Goal: Task Accomplishment & Management: Manage account settings

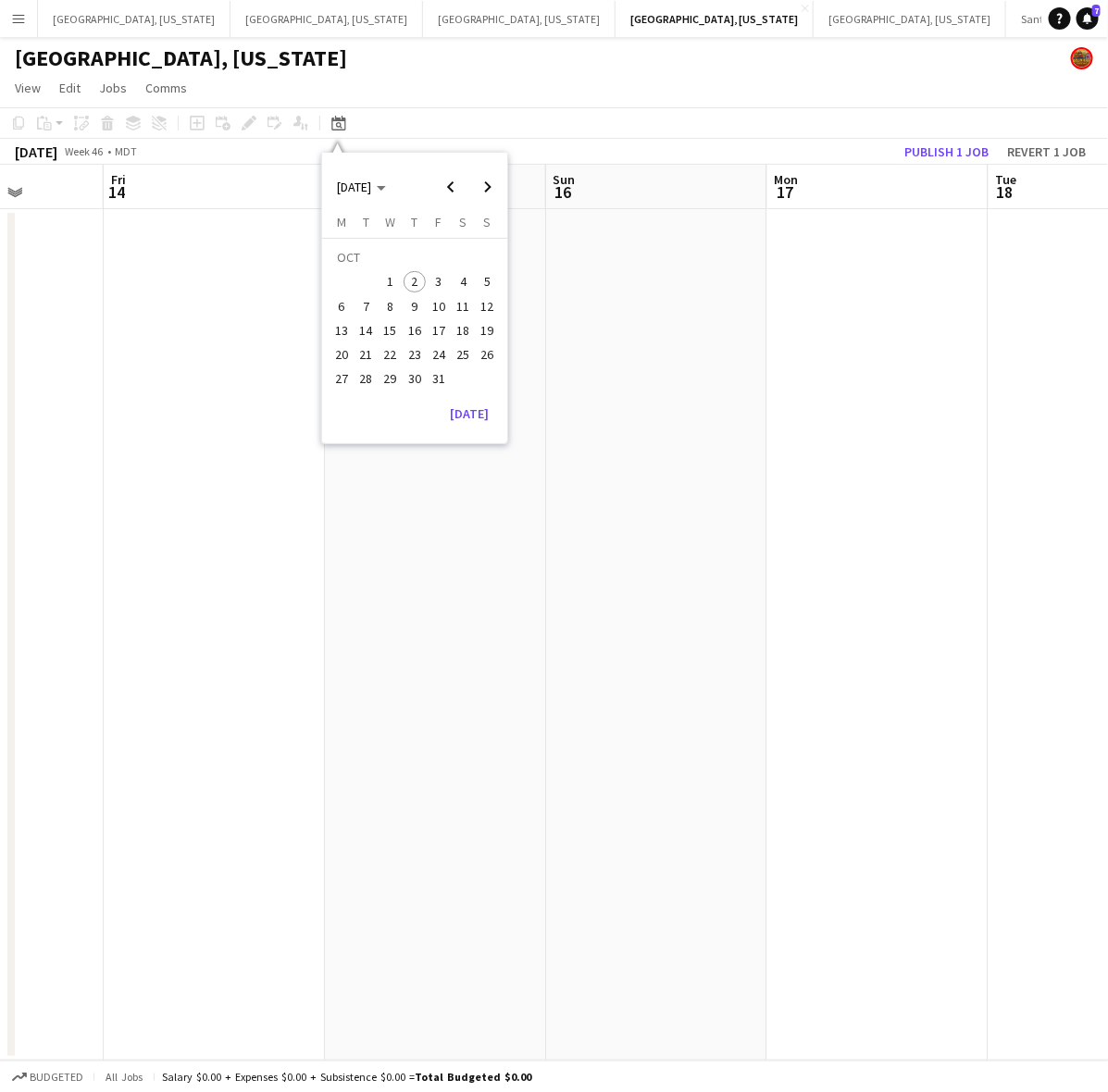
click at [585, 56] on div "[GEOGRAPHIC_DATA], [US_STATE]" at bounding box center [554, 55] width 1108 height 35
click at [423, 11] on button "[GEOGRAPHIC_DATA], [US_STATE] Close" at bounding box center [519, 19] width 193 height 36
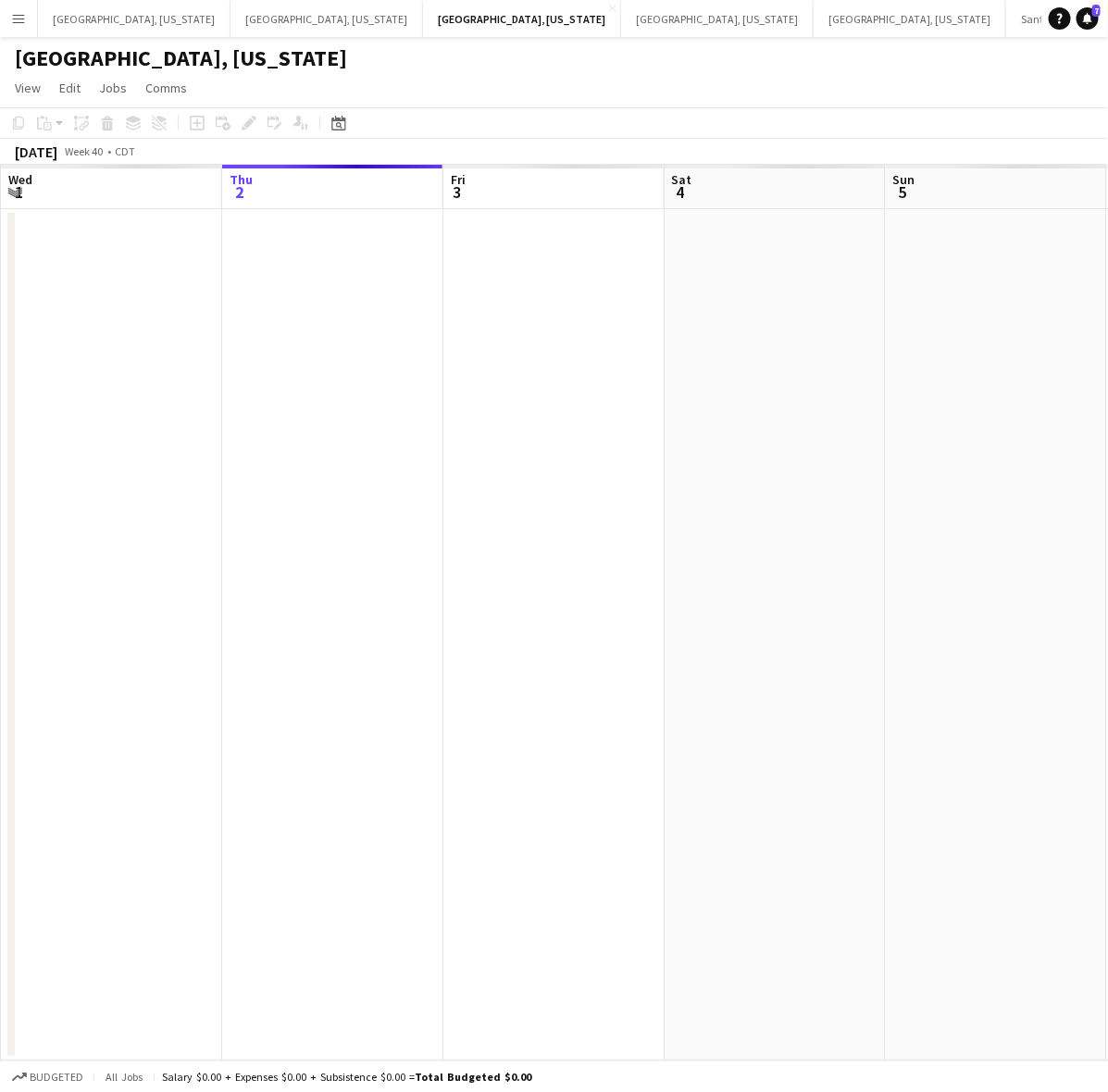
drag, startPoint x: 958, startPoint y: 442, endPoint x: 865, endPoint y: 566, distance: 155.0
click at [539, 551] on app-calendar-viewport "Mon 29 Tue 30 Wed 1 Thu 2 Fri 3 Sat 4 Sun 5 Mon 6 Tue 7 Wed 8" at bounding box center [554, 612] width 1108 height 896
drag, startPoint x: 913, startPoint y: 591, endPoint x: 423, endPoint y: 680, distance: 498.0
click at [449, 672] on app-calendar-viewport "Tue 30 Wed 1 Thu 2 Fri 3 Sat 4 Sun 5 Mon 6 Tue 7 Wed 8 Thu 9" at bounding box center [554, 612] width 1108 height 896
drag, startPoint x: 817, startPoint y: 571, endPoint x: 584, endPoint y: 634, distance: 241.4
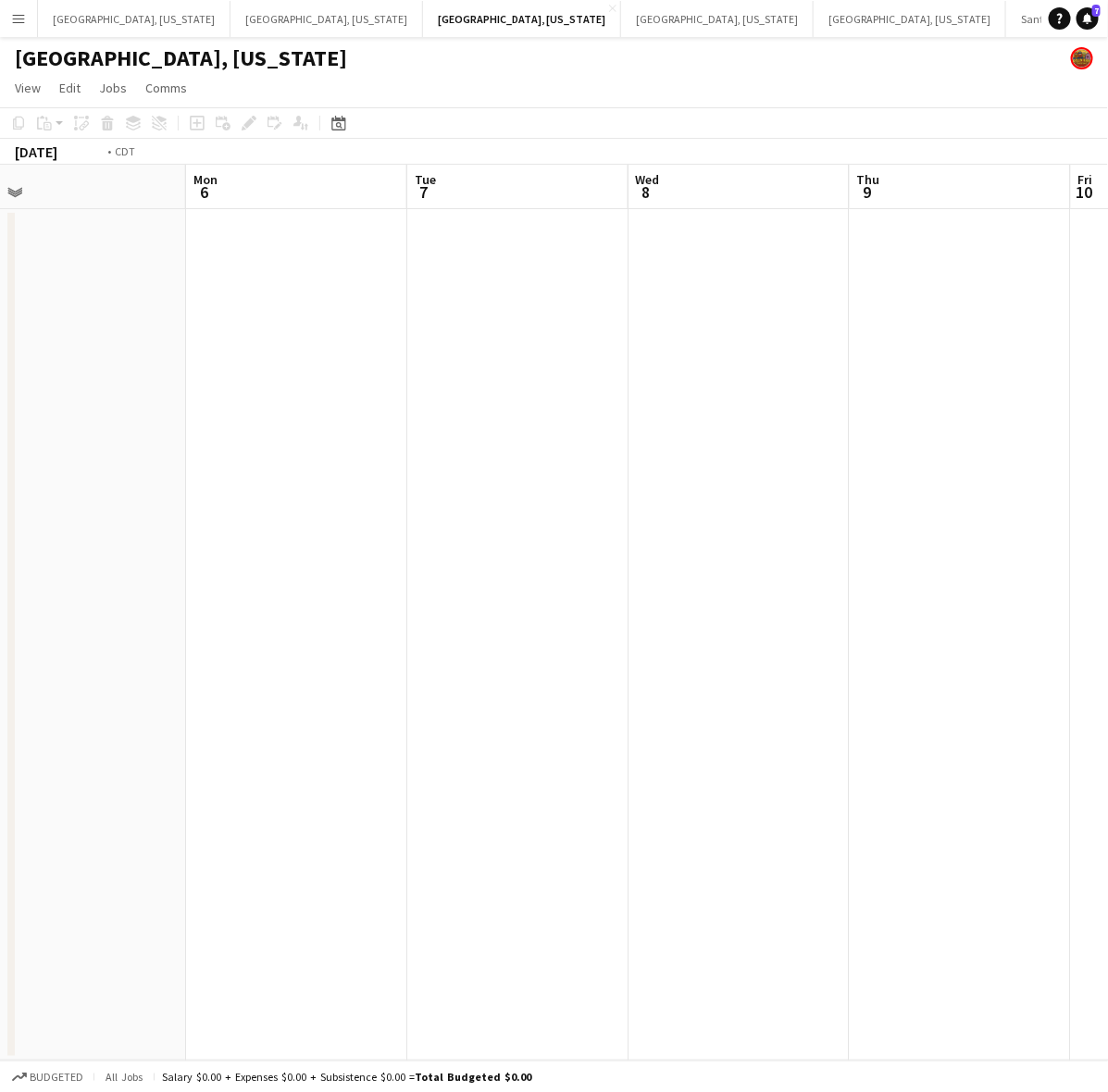
click at [399, 634] on app-calendar-viewport "Fri 3 Sat 4 Sun 5 Mon 6 Tue 7 Wed 8 Thu 9 Fri 10 Sat 11 Sun 12" at bounding box center [554, 612] width 1108 height 896
drag, startPoint x: 1018, startPoint y: 541, endPoint x: 514, endPoint y: 627, distance: 511.3
click at [589, 606] on app-calendar-viewport "Sat 4 Sun 5 Mon 6 Tue 7 Wed 8 Thu 9 Fri 10 Sat 11 Sun 12 Mon 13" at bounding box center [554, 612] width 1108 height 896
drag, startPoint x: 994, startPoint y: 532, endPoint x: 625, endPoint y: 591, distance: 373.7
click at [648, 585] on app-calendar-viewport "Mon 6 Tue 7 Wed 8 Thu 9 Fri 10 Sat 11 Sun 12 Mon 13 Tue 14 Wed 15" at bounding box center [554, 612] width 1108 height 896
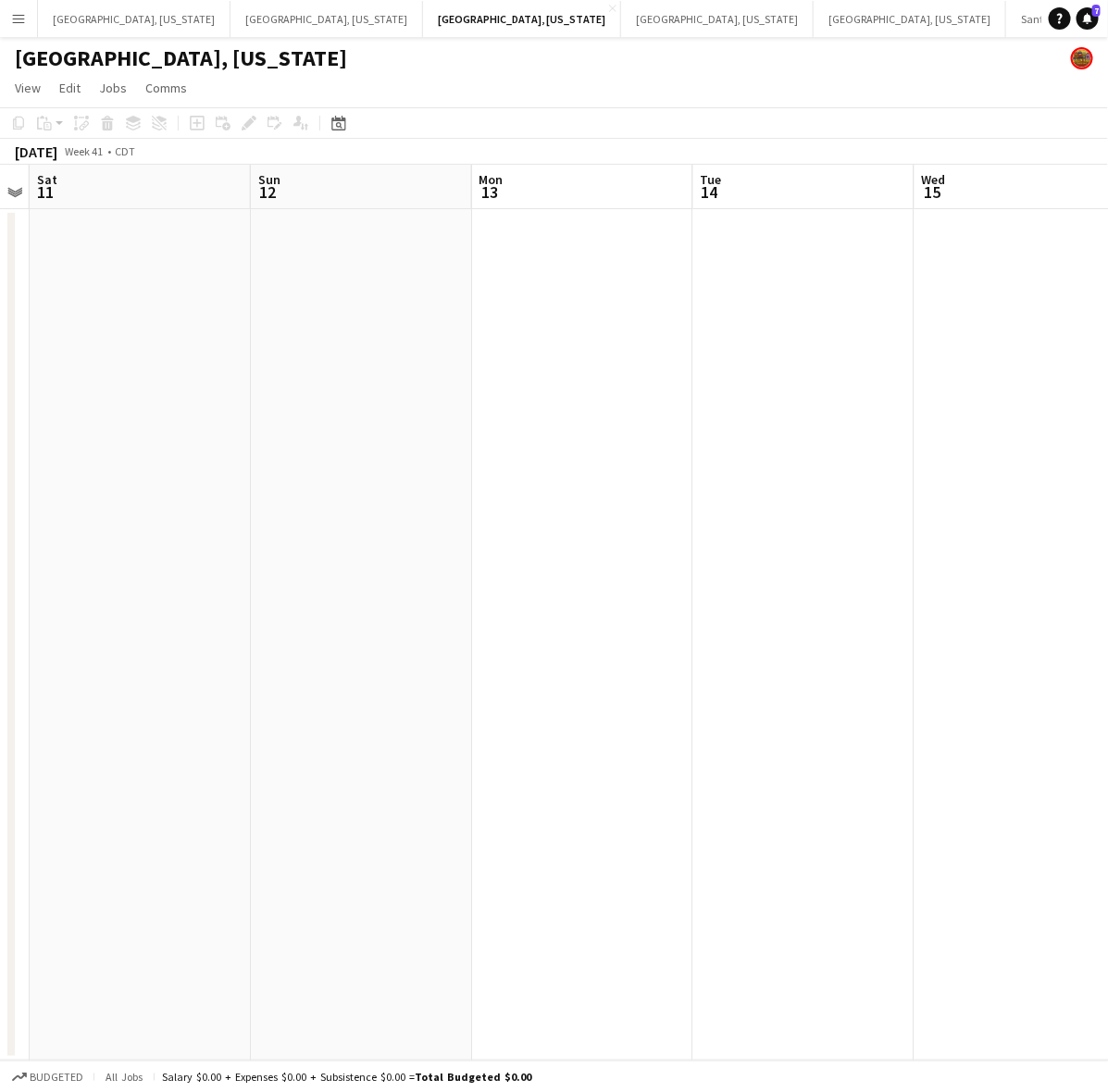
click at [700, 516] on app-calendar-viewport "Wed 8 Thu 9 Fri 10 Sat 11 Sun 12 Mon 13 Tue 14 Wed 15 Thu 16 Fri 17" at bounding box center [554, 612] width 1108 height 896
click at [303, 551] on app-calendar-viewport "Thu 9 Fri 10 Sat 11 Sun 12 Mon 13 Tue 14 Wed 15 Thu 16 Fri 17 Sat 18" at bounding box center [554, 612] width 1108 height 896
drag, startPoint x: 395, startPoint y: 555, endPoint x: 356, endPoint y: 591, distance: 53.1
click at [237, 583] on app-calendar-viewport "Mon 13 Tue 14 Wed 15 Thu 16 Fri 17 Sat 18 Sun 19 Mon 20 Tue 21 Wed 22" at bounding box center [554, 612] width 1108 height 896
drag, startPoint x: 821, startPoint y: 486, endPoint x: 287, endPoint y: 588, distance: 543.7
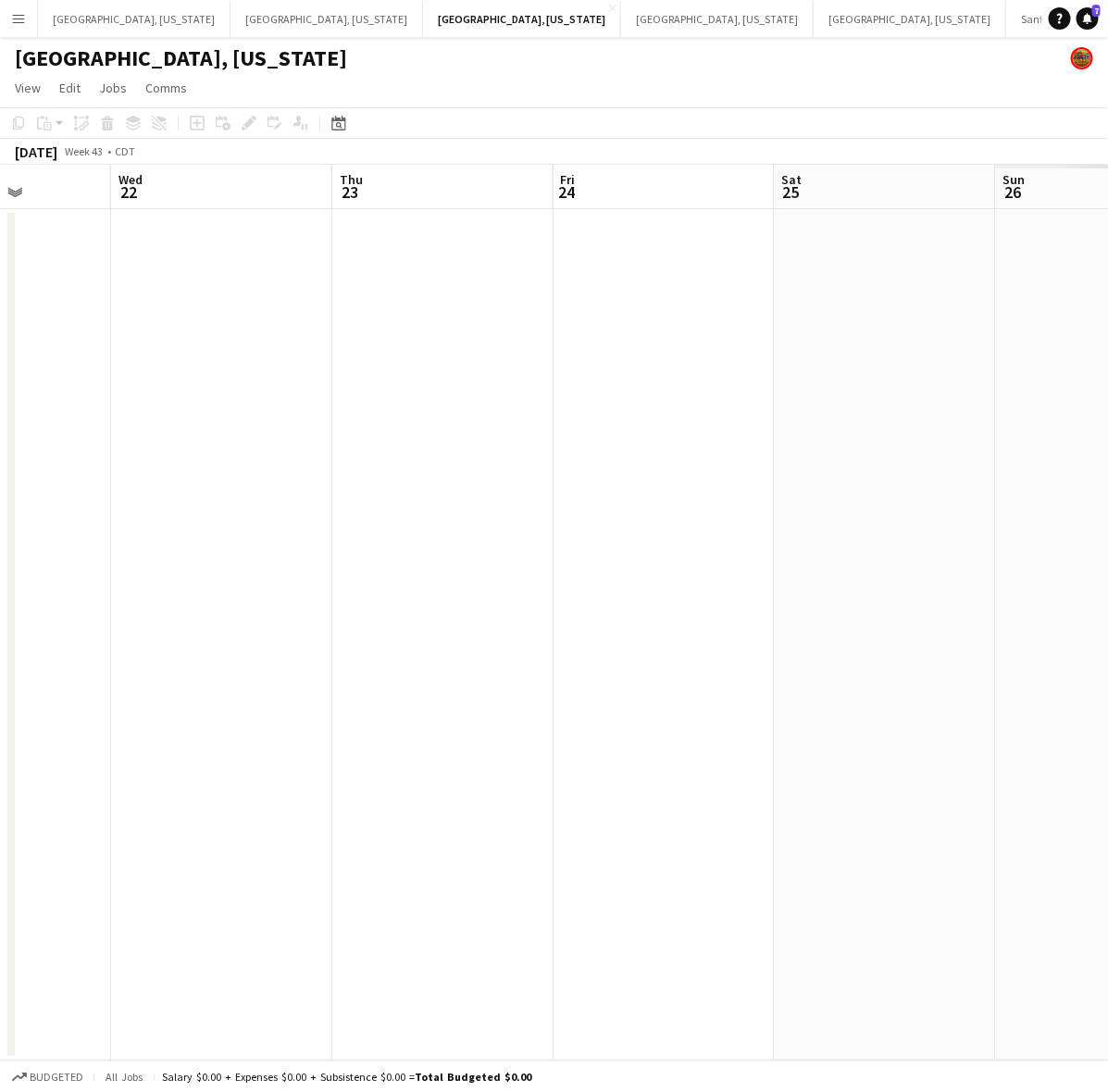
click at [280, 571] on app-calendar-viewport "Sun 19 Mon 20 Tue 21 Wed 22 Thu 23 Fri 24 Sat 25 Sun 26 Mon 27 Tue 28" at bounding box center [554, 612] width 1108 height 896
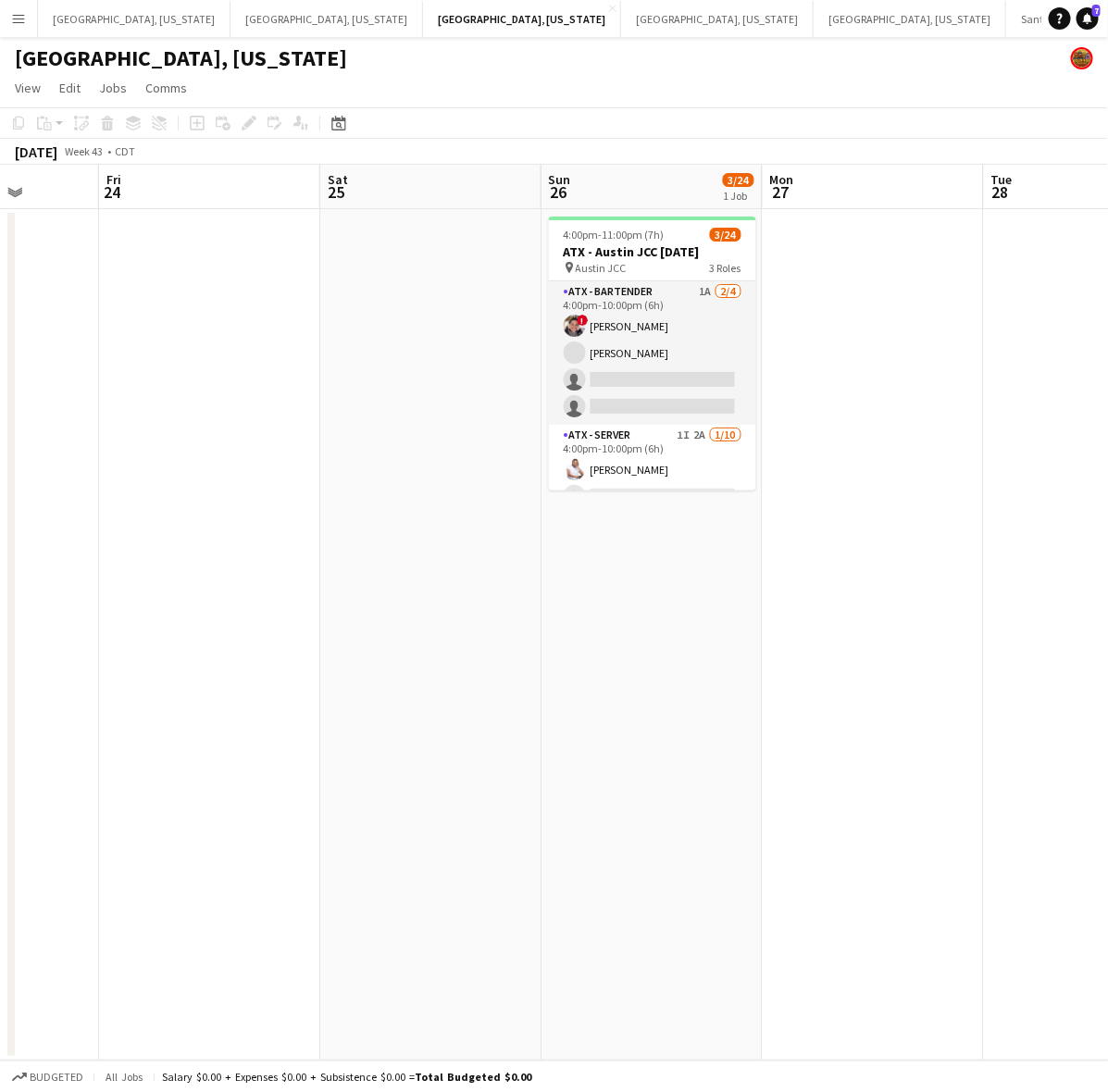
drag, startPoint x: 779, startPoint y: 476, endPoint x: 461, endPoint y: 529, distance: 322.4
click at [461, 529] on app-calendar-viewport "Tue 21 Wed 22 Thu 23 Fri 24 Sat 25 Sun 26 3/24 1 Job Mon 27 Tue 28 Wed 29 Thu 3…" at bounding box center [554, 612] width 1108 height 896
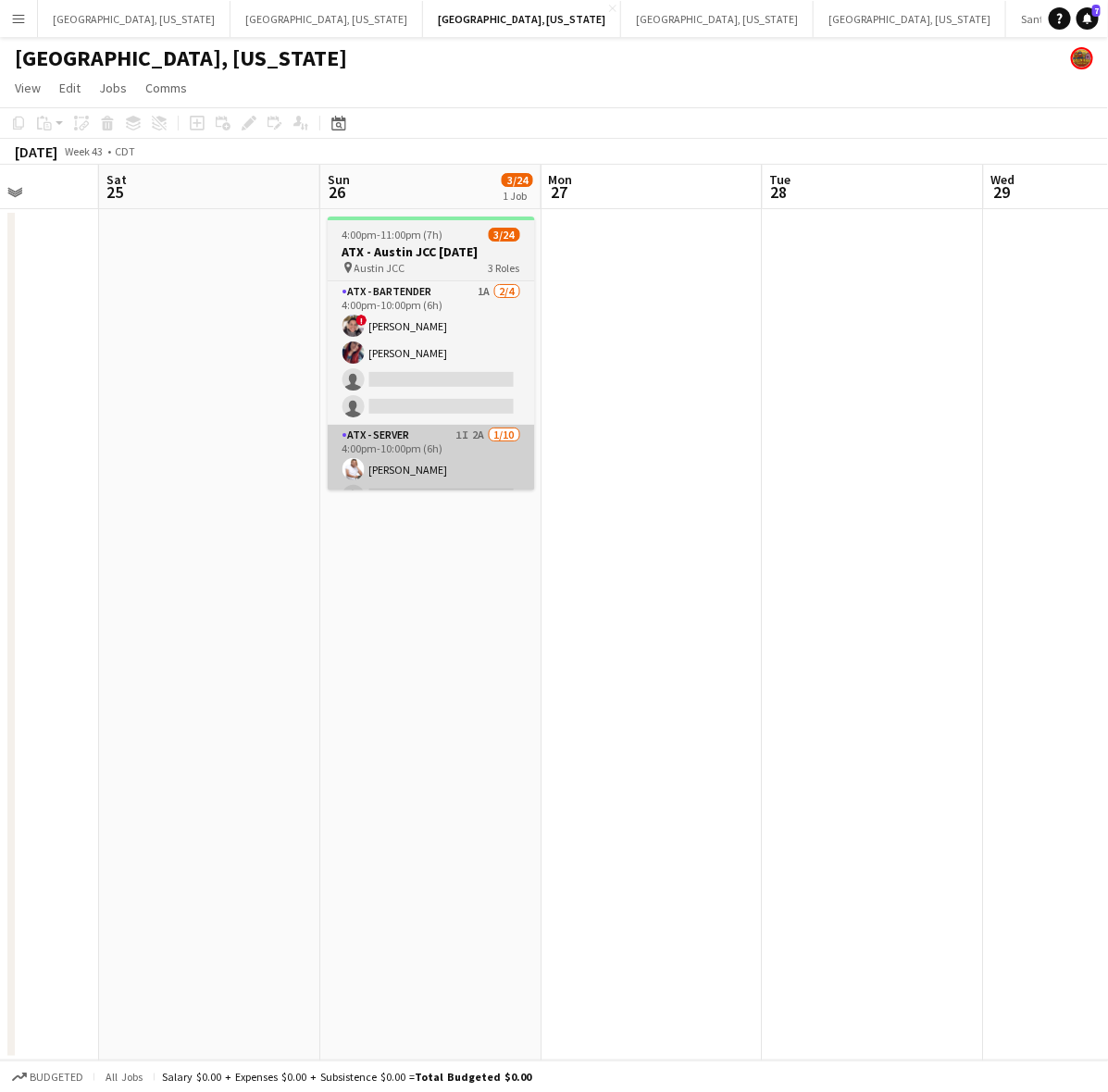
scroll to position [0, 567]
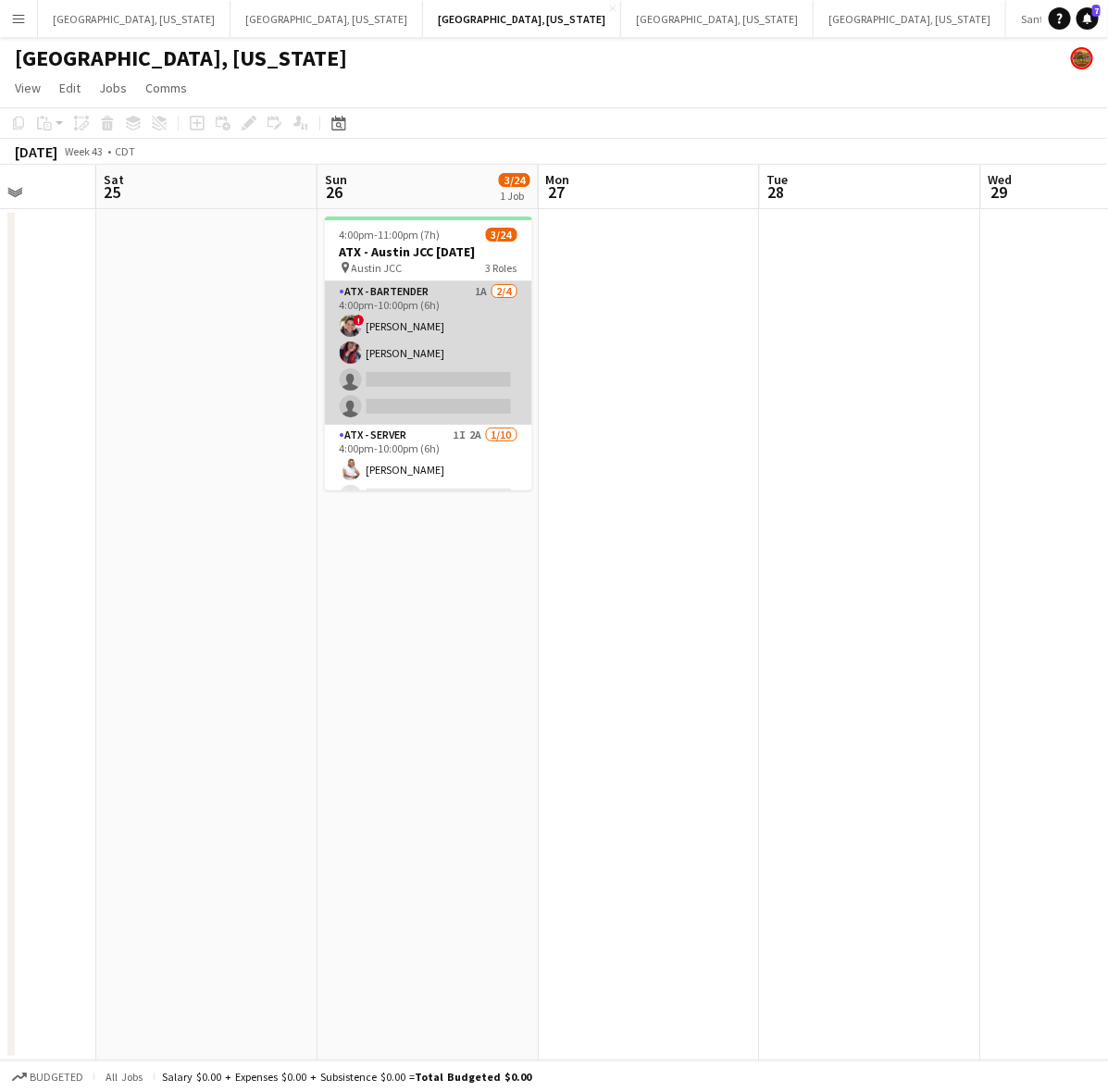
click at [443, 348] on app-card-role "ATX - Bartender 1A 2/4 4:00pm-10:00pm (6h) ! Valery Rios Chelsea Stephens singl…" at bounding box center [428, 353] width 207 height 143
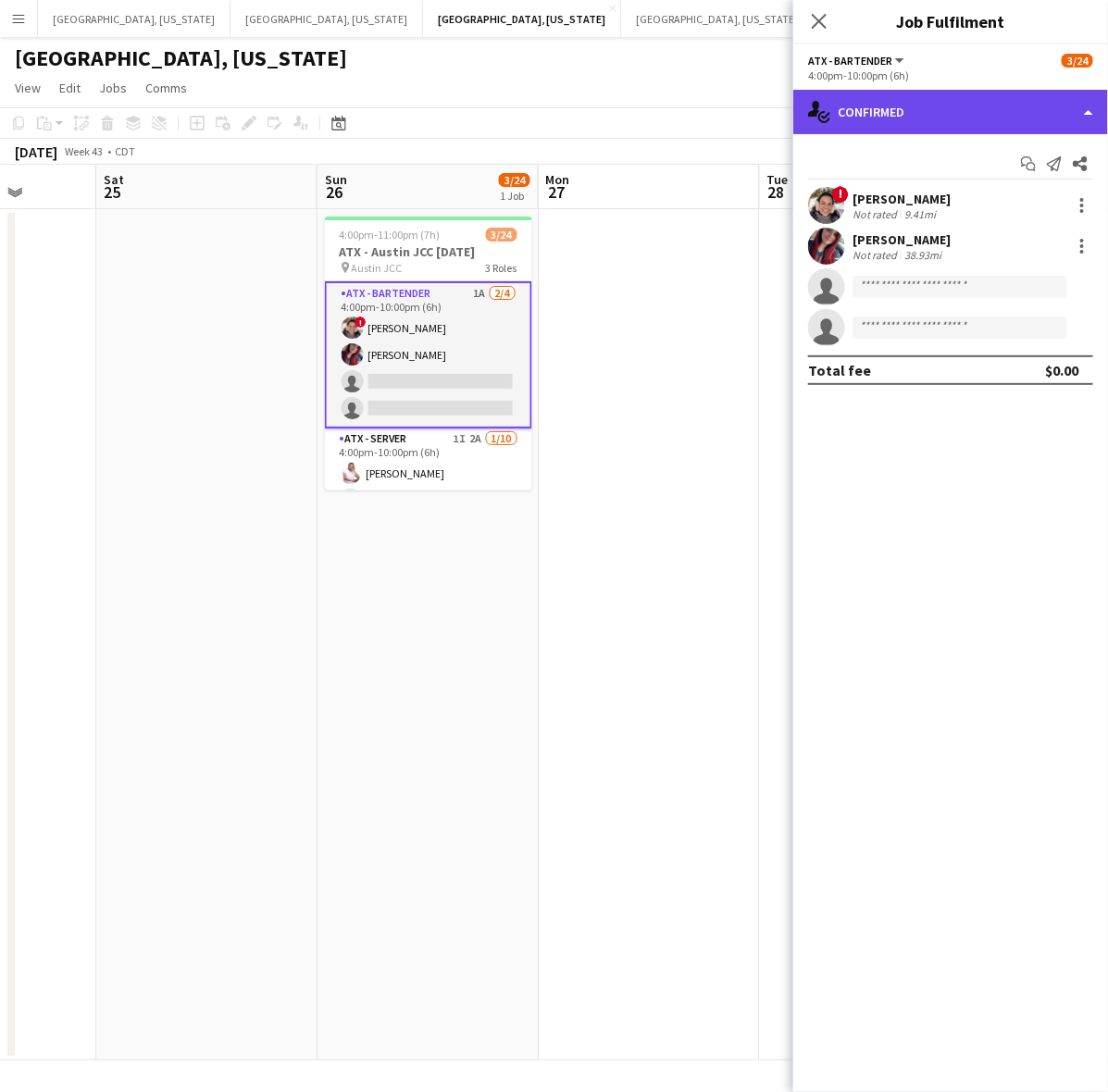
click at [909, 108] on div "single-neutral-actions-check-2 Confirmed" at bounding box center [951, 113] width 314 height 45
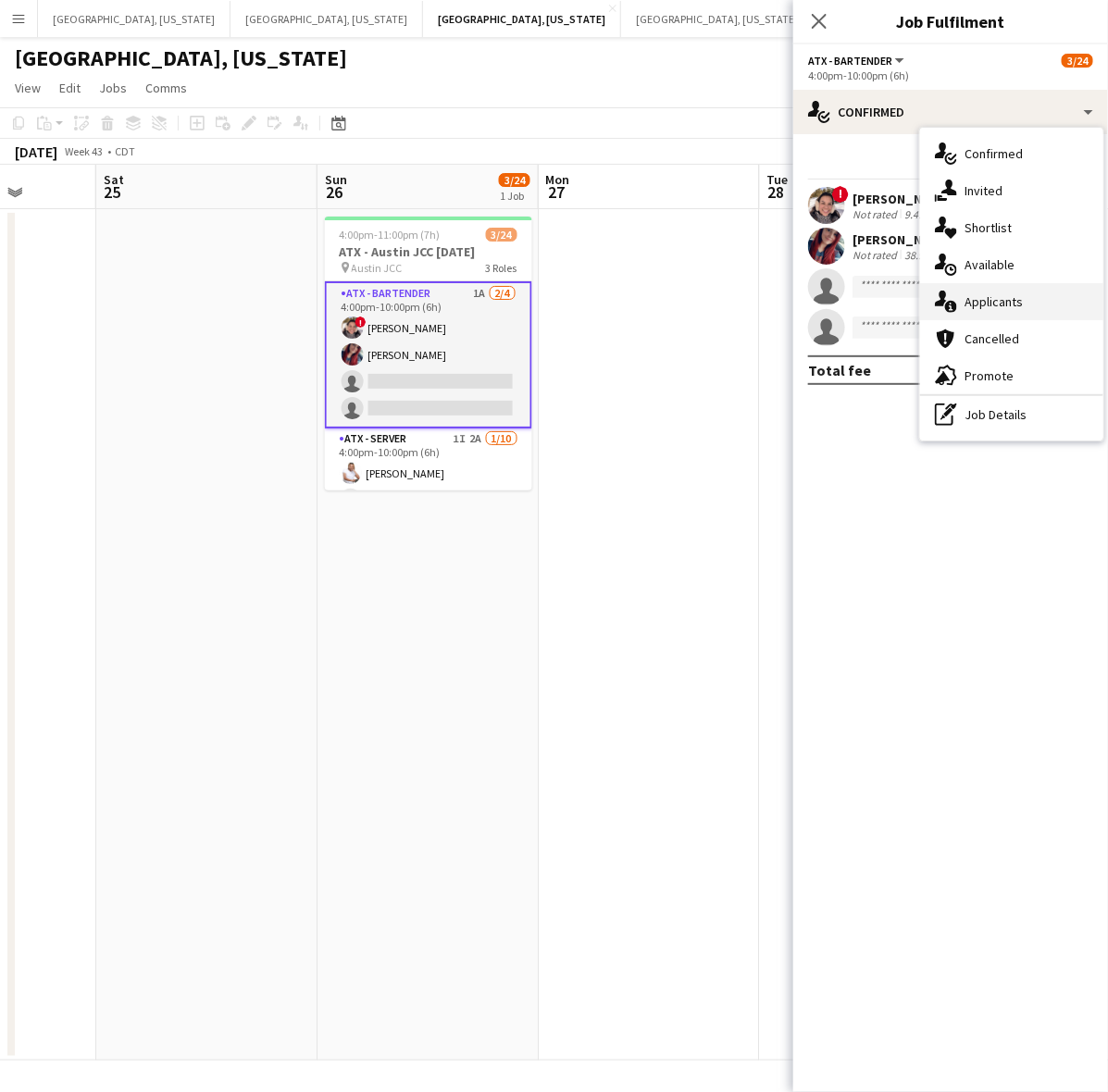
click at [1039, 283] on div "single-neutral-actions-information Applicants" at bounding box center [1011, 301] width 183 height 37
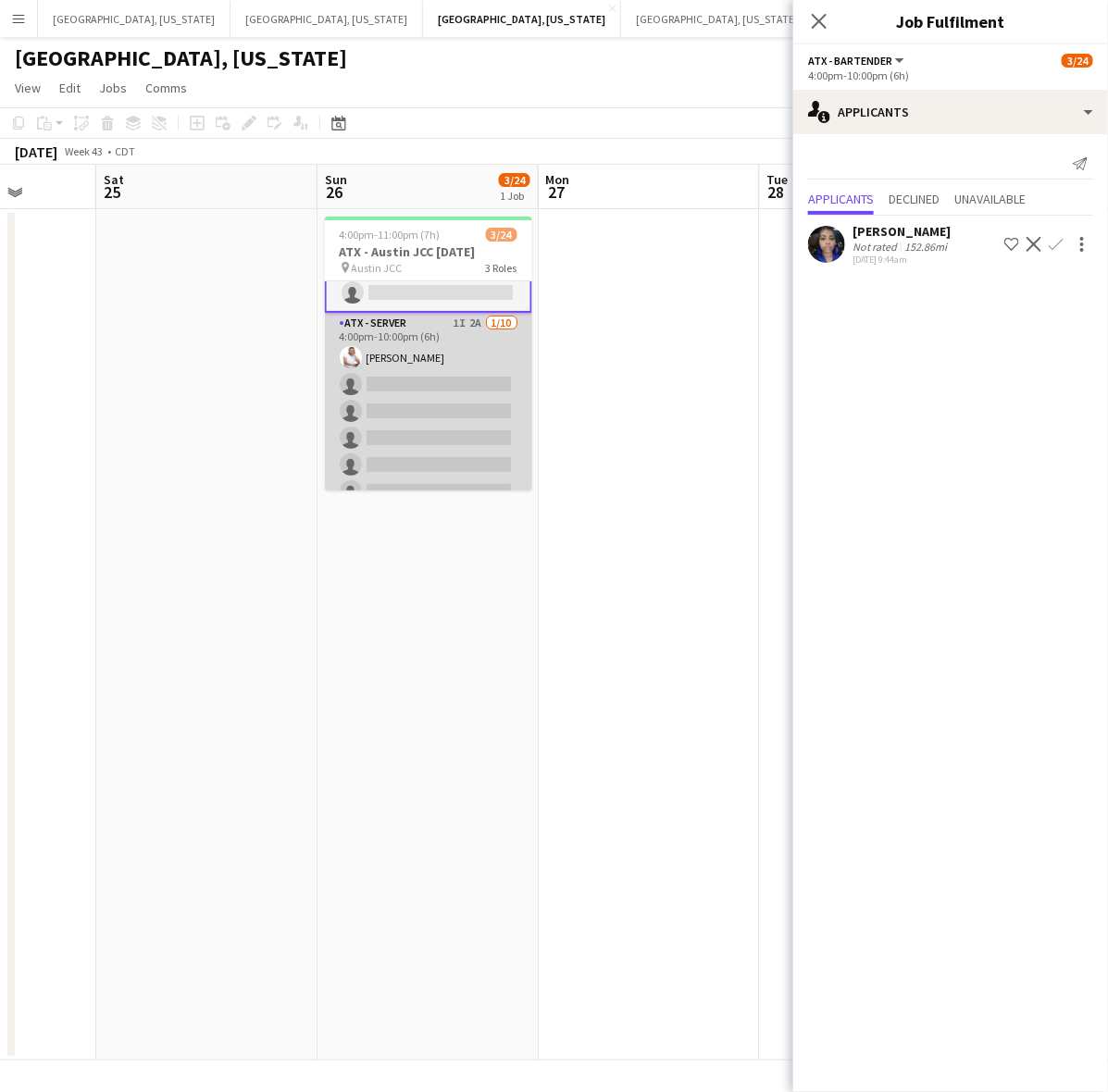
click at [407, 421] on app-card-role "ATX - Server 1I 2A 1/10 4:00pm-10:00pm (6h) Nigel Rowe single-neutral-actions s…" at bounding box center [428, 464] width 207 height 304
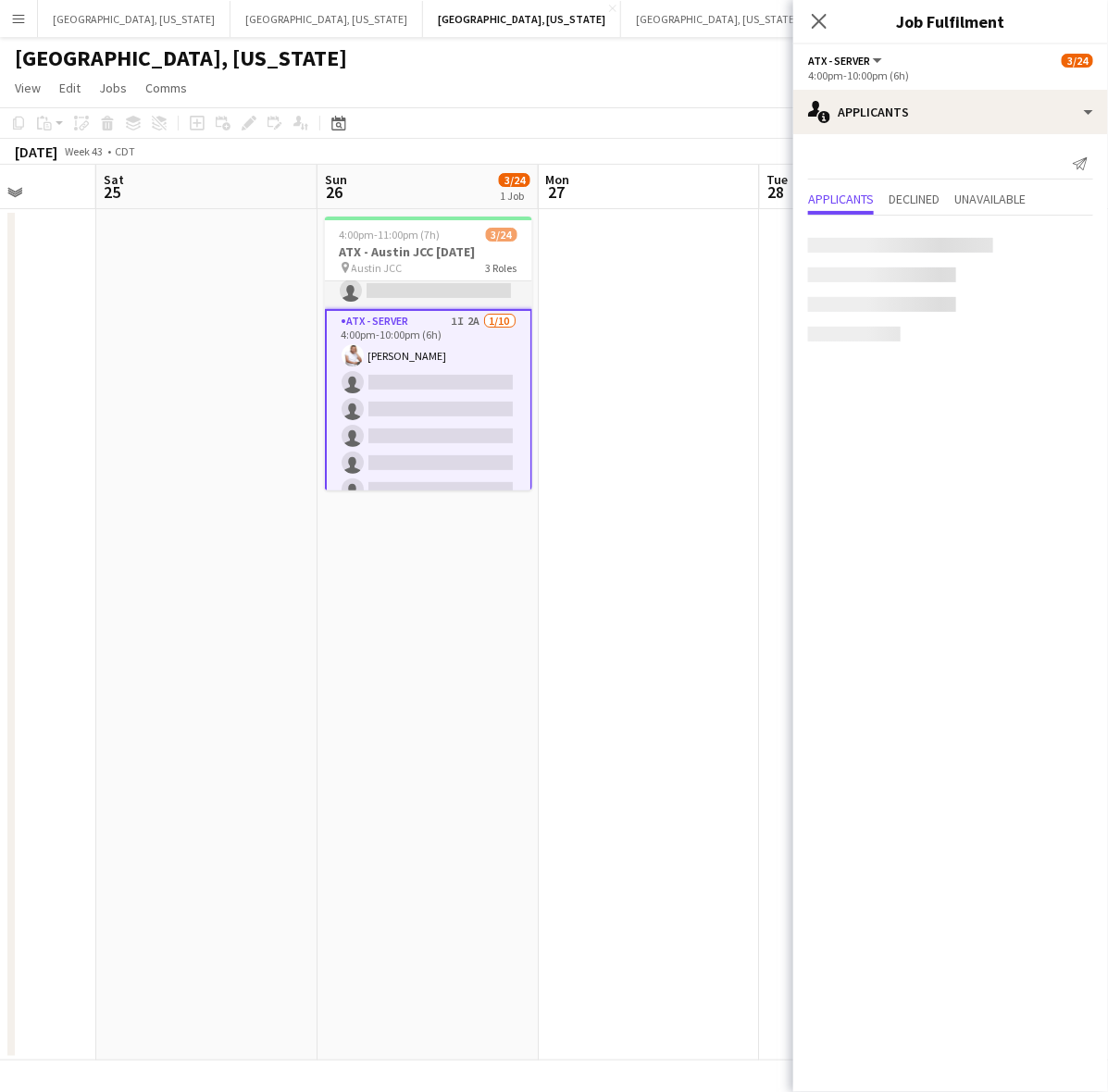
scroll to position [113, 0]
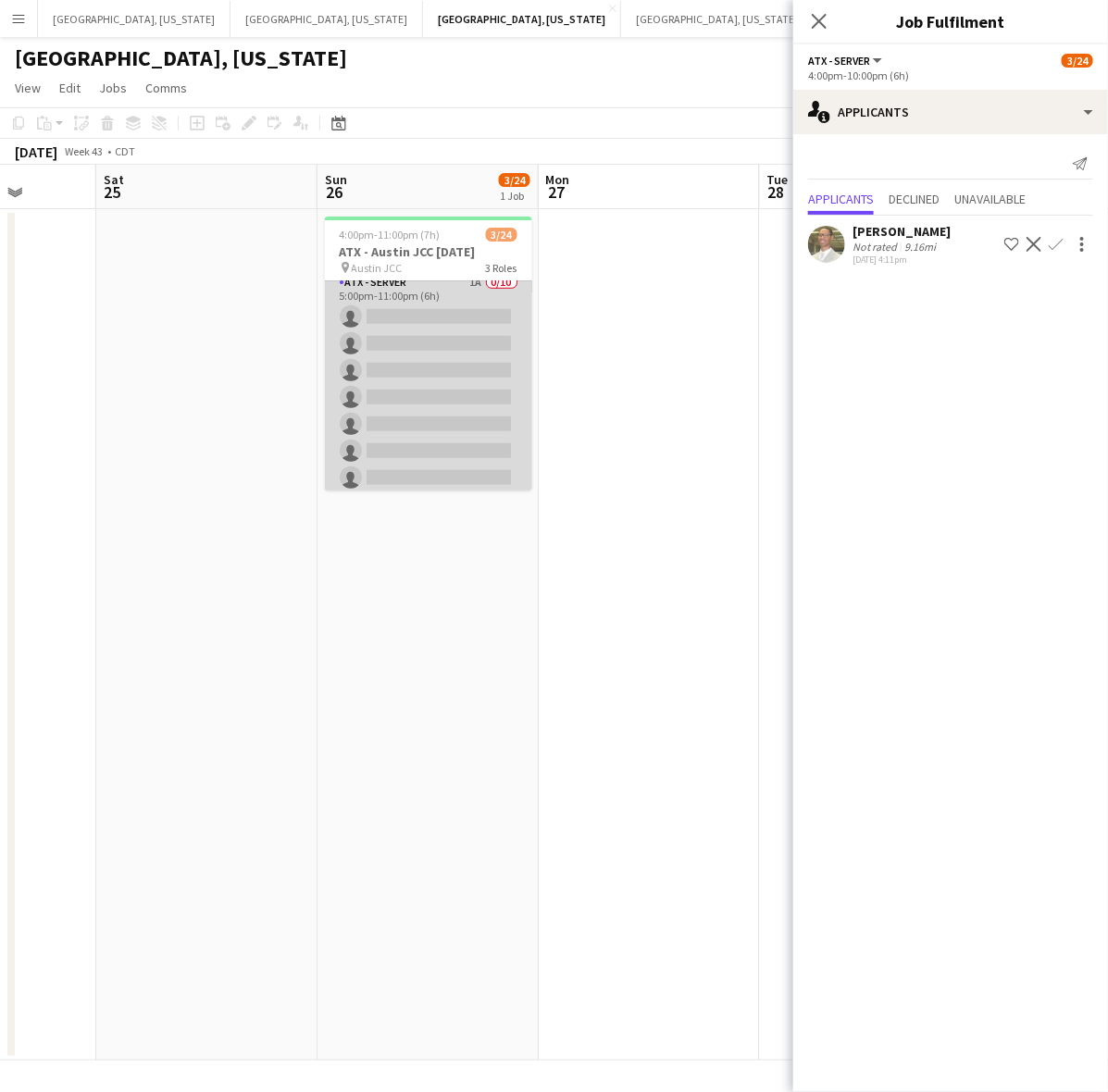
click at [442, 440] on app-card-role "ATX - Server 1A 0/10 5:00pm-11:00pm (6h) single-neutral-actions single-neutral-…" at bounding box center [428, 424] width 207 height 304
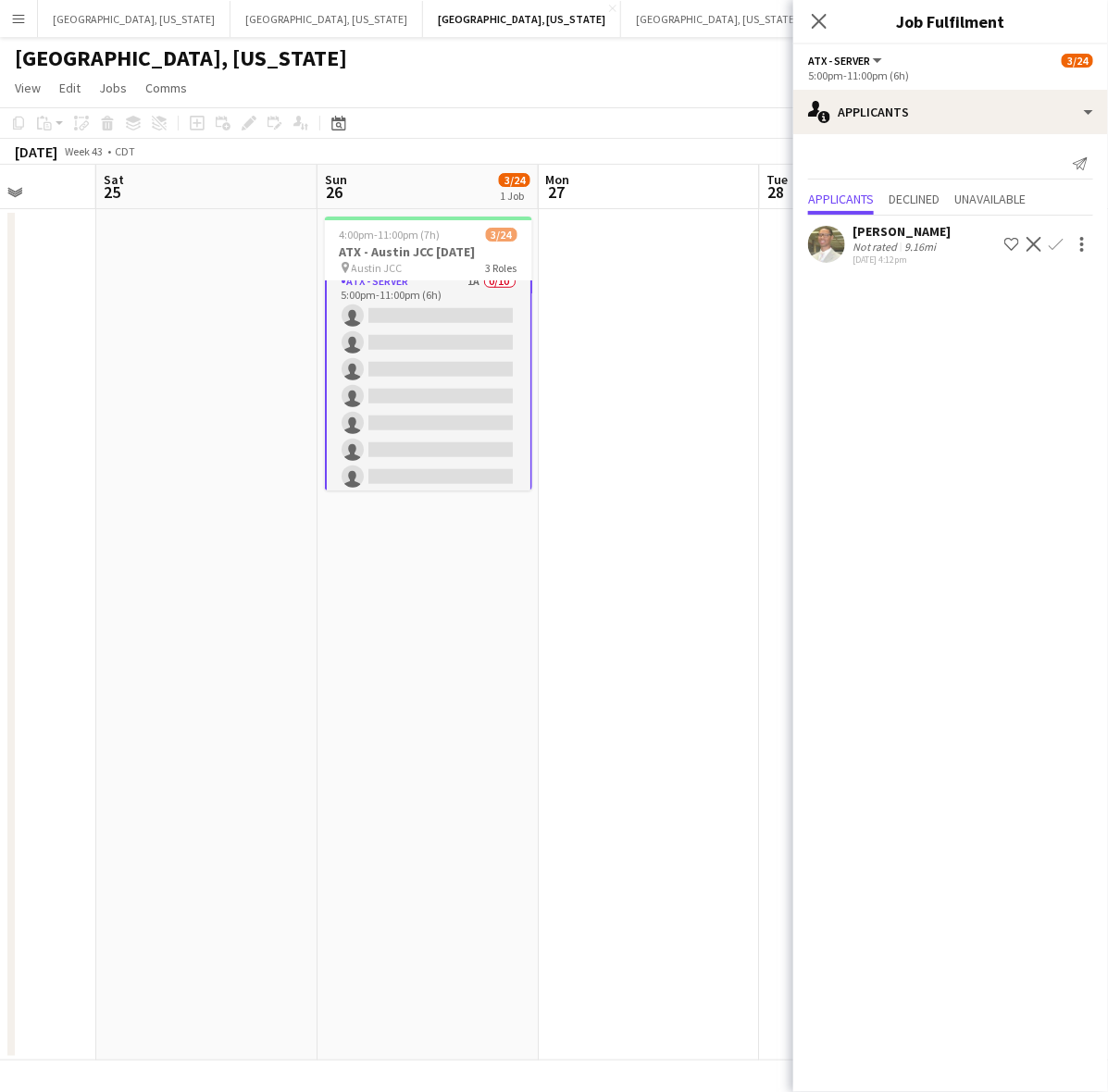
scroll to position [0, 0]
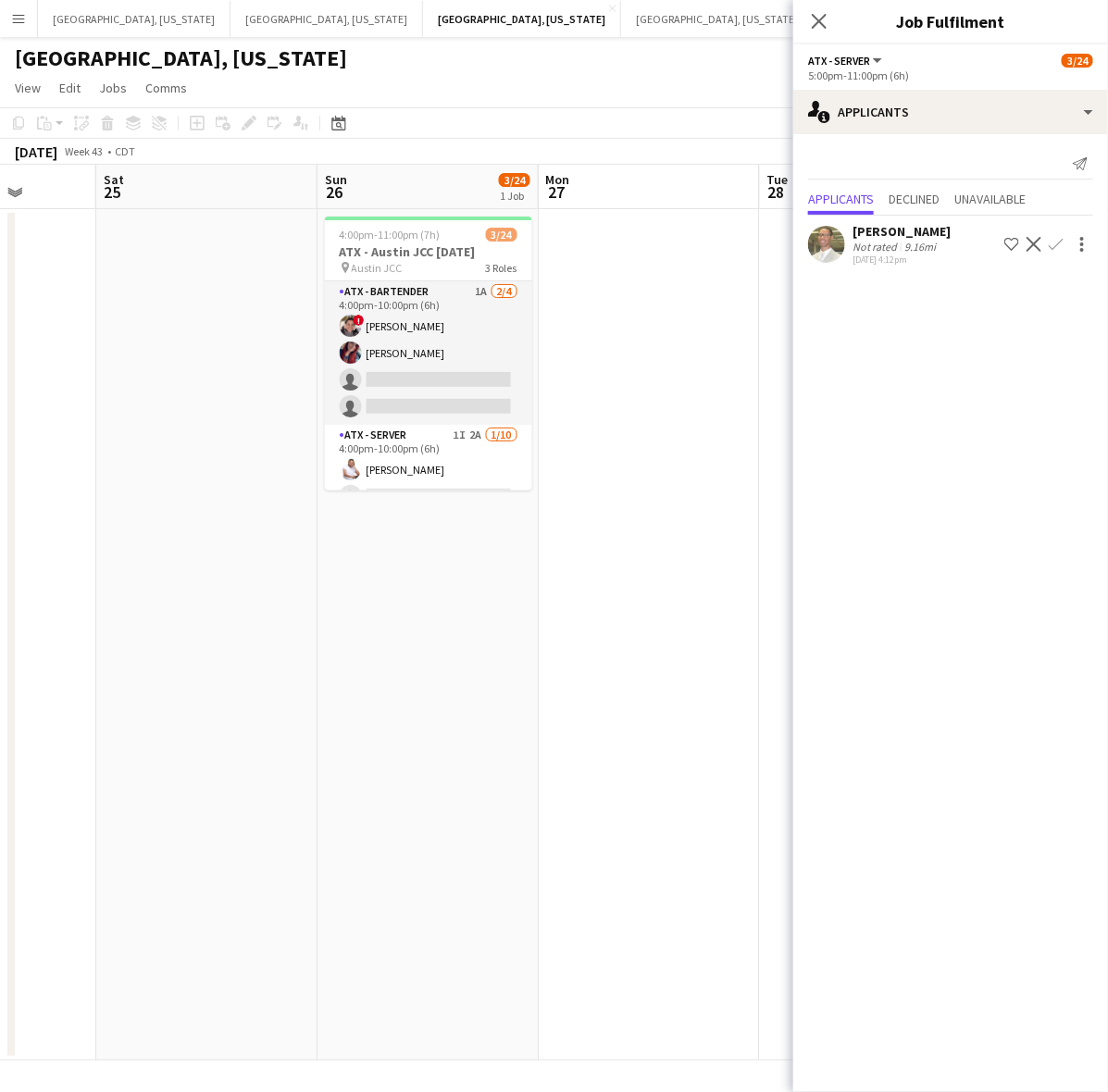
click at [528, 75] on app-page-menu "View Day view expanded Day view collapsed Month view Date picker Jump to today …" at bounding box center [554, 90] width 1108 height 35
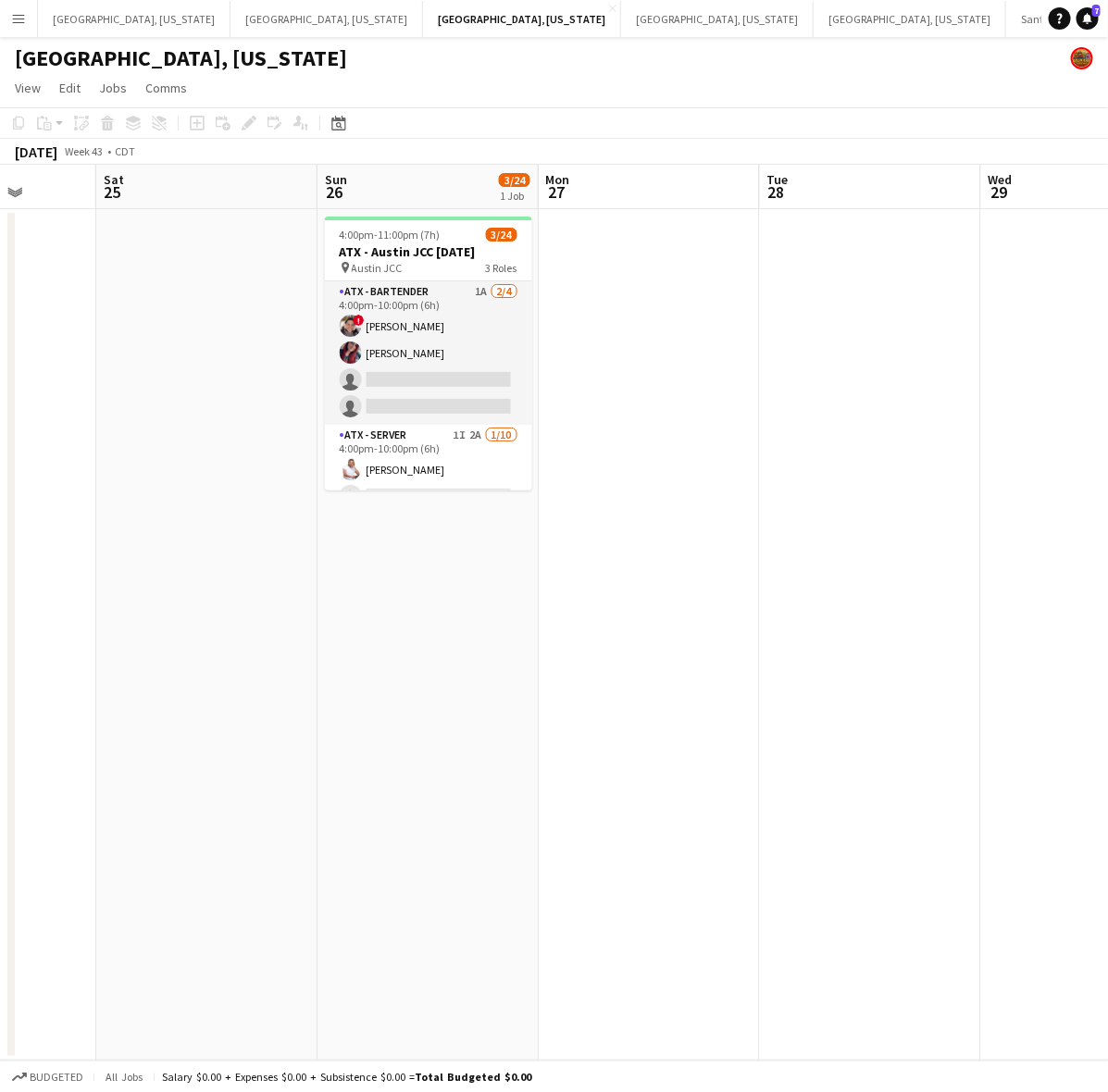
drag, startPoint x: 751, startPoint y: 11, endPoint x: 738, endPoint y: 35, distance: 27.3
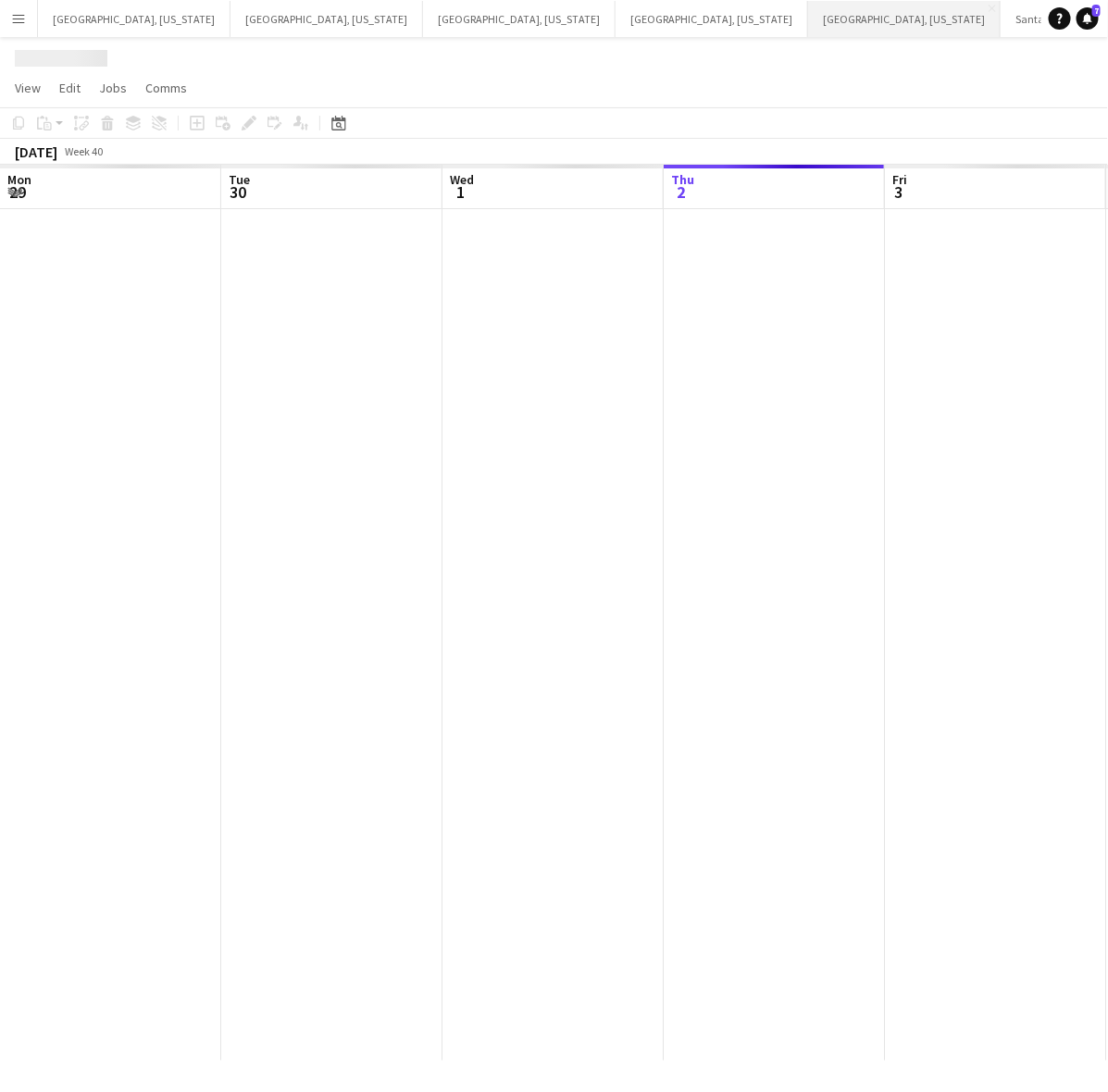
scroll to position [0, 442]
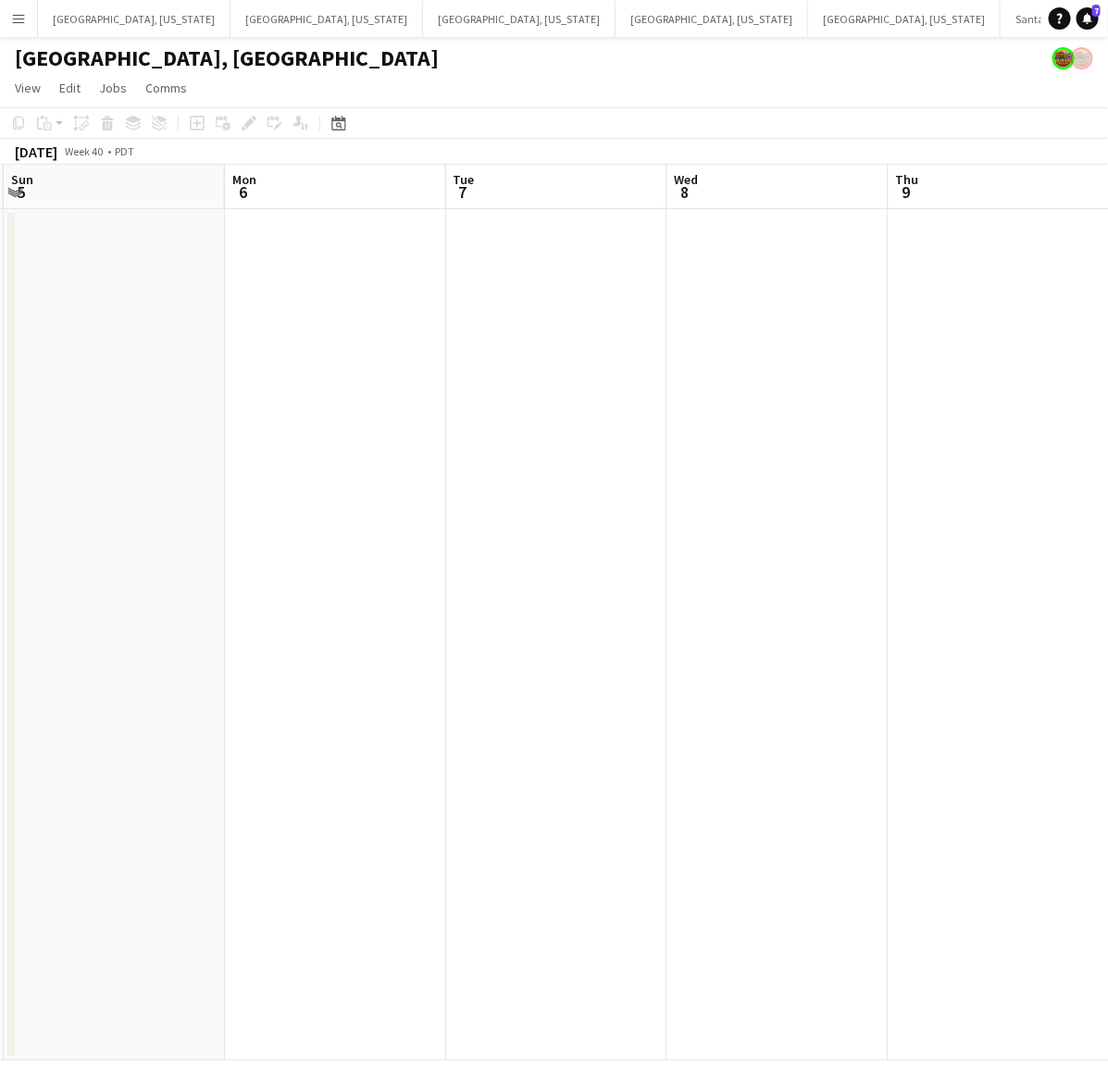
drag, startPoint x: 994, startPoint y: 547, endPoint x: 108, endPoint y: 746, distance: 908.1
click at [108, 746] on app-calendar-viewport "Thu 2 4/4 1 Job Fri 3 5/5 1 Job Sat 4 6/6 2 Jobs Sun 5 Mon 6 Tue 7 Wed 8 Thu 9 …" at bounding box center [554, 612] width 1108 height 896
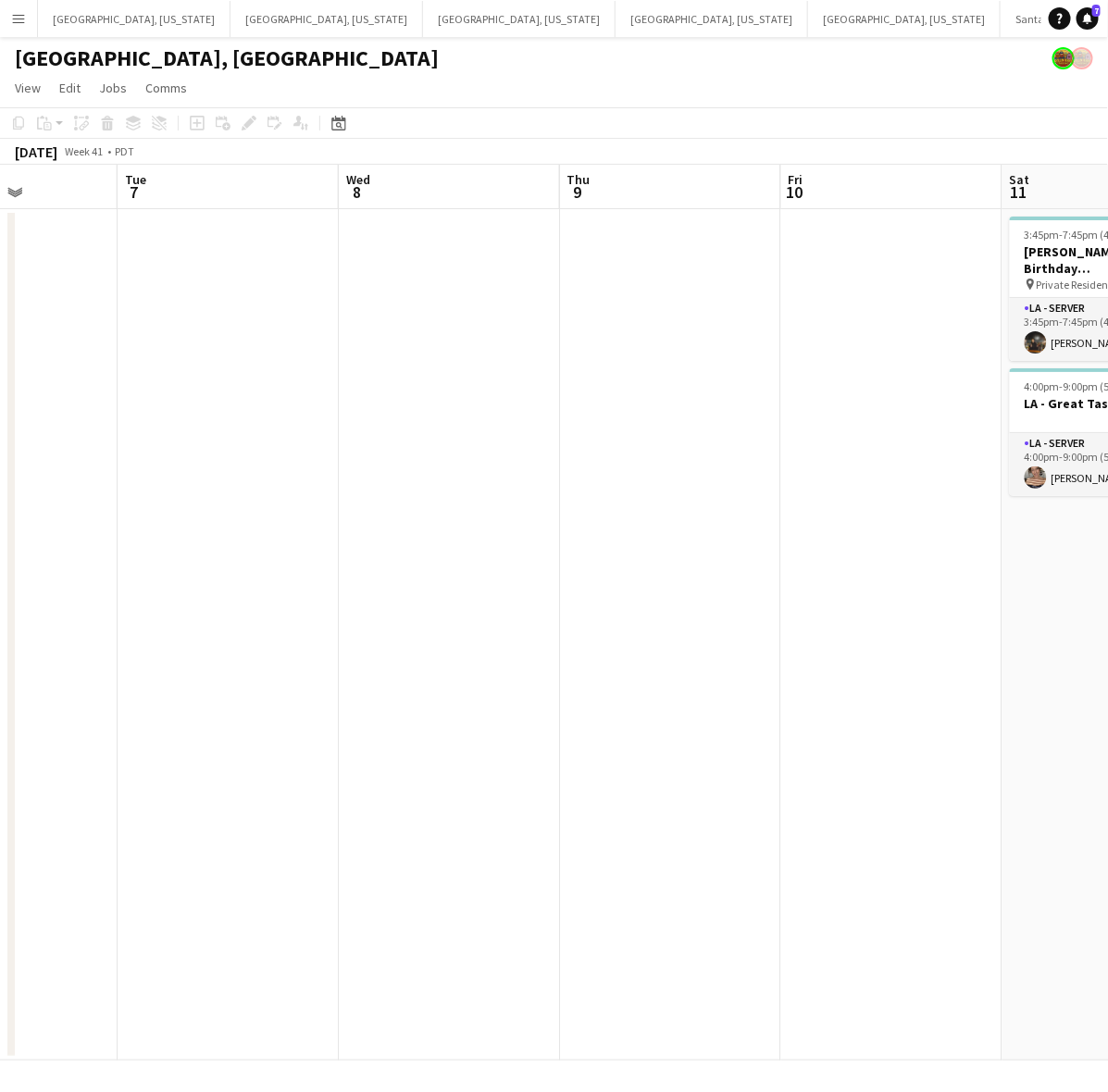
drag, startPoint x: 935, startPoint y: 566, endPoint x: 394, endPoint y: 650, distance: 547.5
click at [461, 636] on app-calendar-viewport "Sat 4 6/6 2 Jobs Sun 5 Mon 6 Tue 7 Wed 8 Thu 9 Fri 10 Sat 11 2/2 2 Jobs Sun 12 …" at bounding box center [554, 612] width 1108 height 896
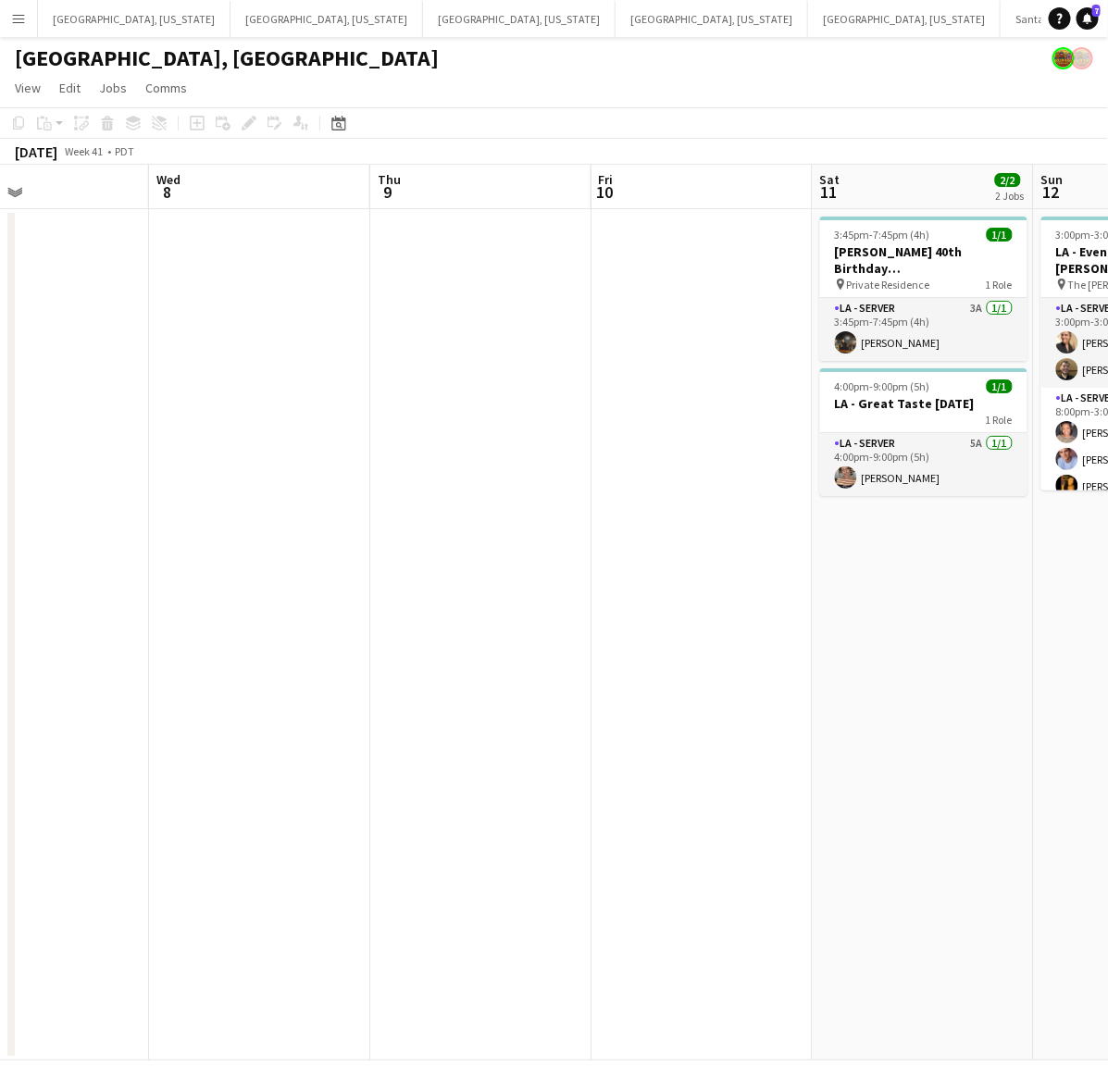
drag, startPoint x: 843, startPoint y: 585, endPoint x: 1024, endPoint y: 539, distance: 186.8
click at [1107, 553] on html "Menu Boards Boards Boards All jobs Status Workforce Workforce My Workforce Recr…" at bounding box center [554, 546] width 1108 height 1092
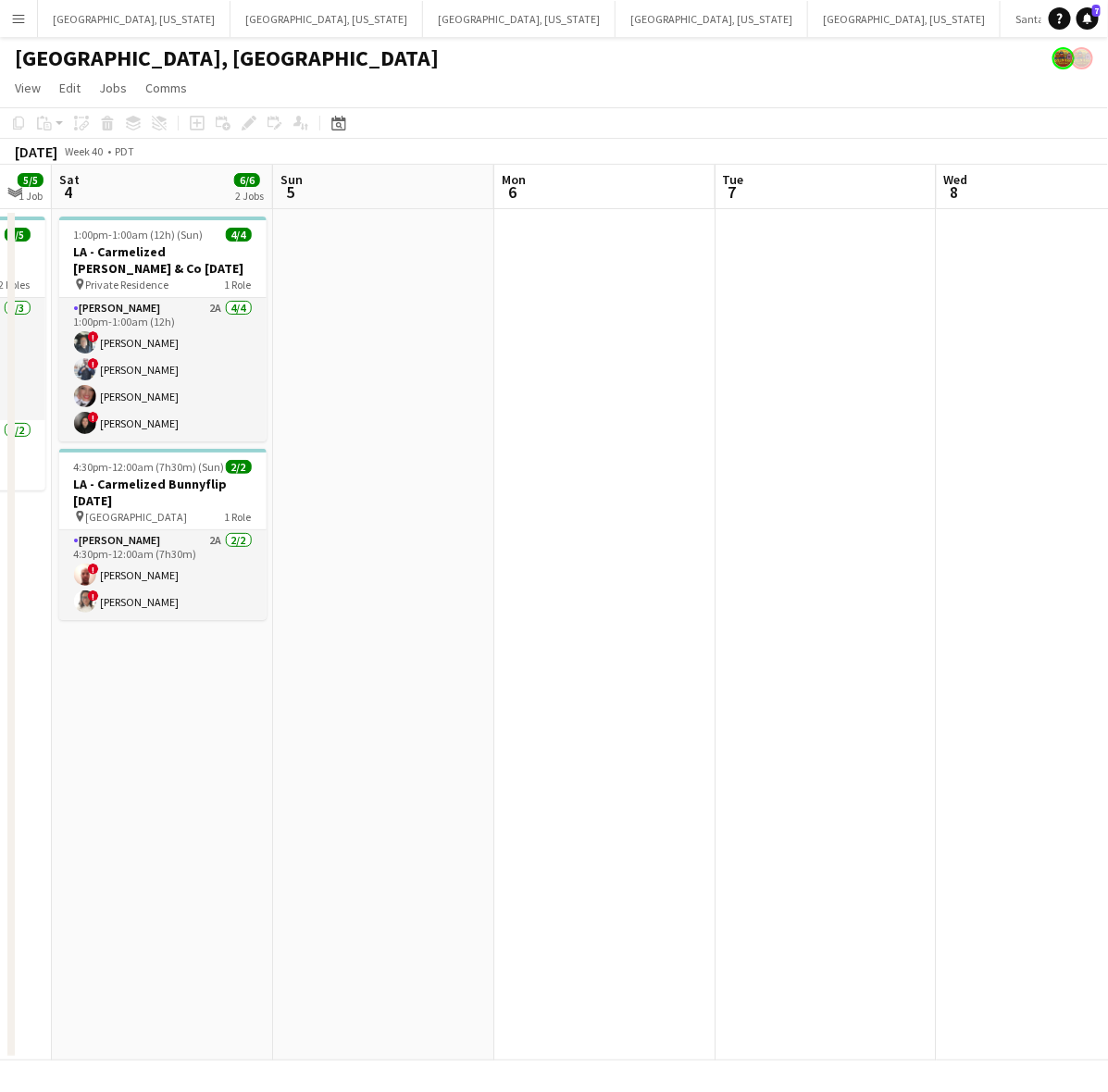
drag, startPoint x: 618, startPoint y: 618, endPoint x: 385, endPoint y: 591, distance: 234.6
click at [788, 569] on app-calendar-viewport "Thu 2 4/4 1 Job Fri 3 5/5 1 Job Sat 4 6/6 2 Jobs Sun 5 Mon 6 Tue 7 Wed 8 Thu 9 …" at bounding box center [554, 612] width 1108 height 896
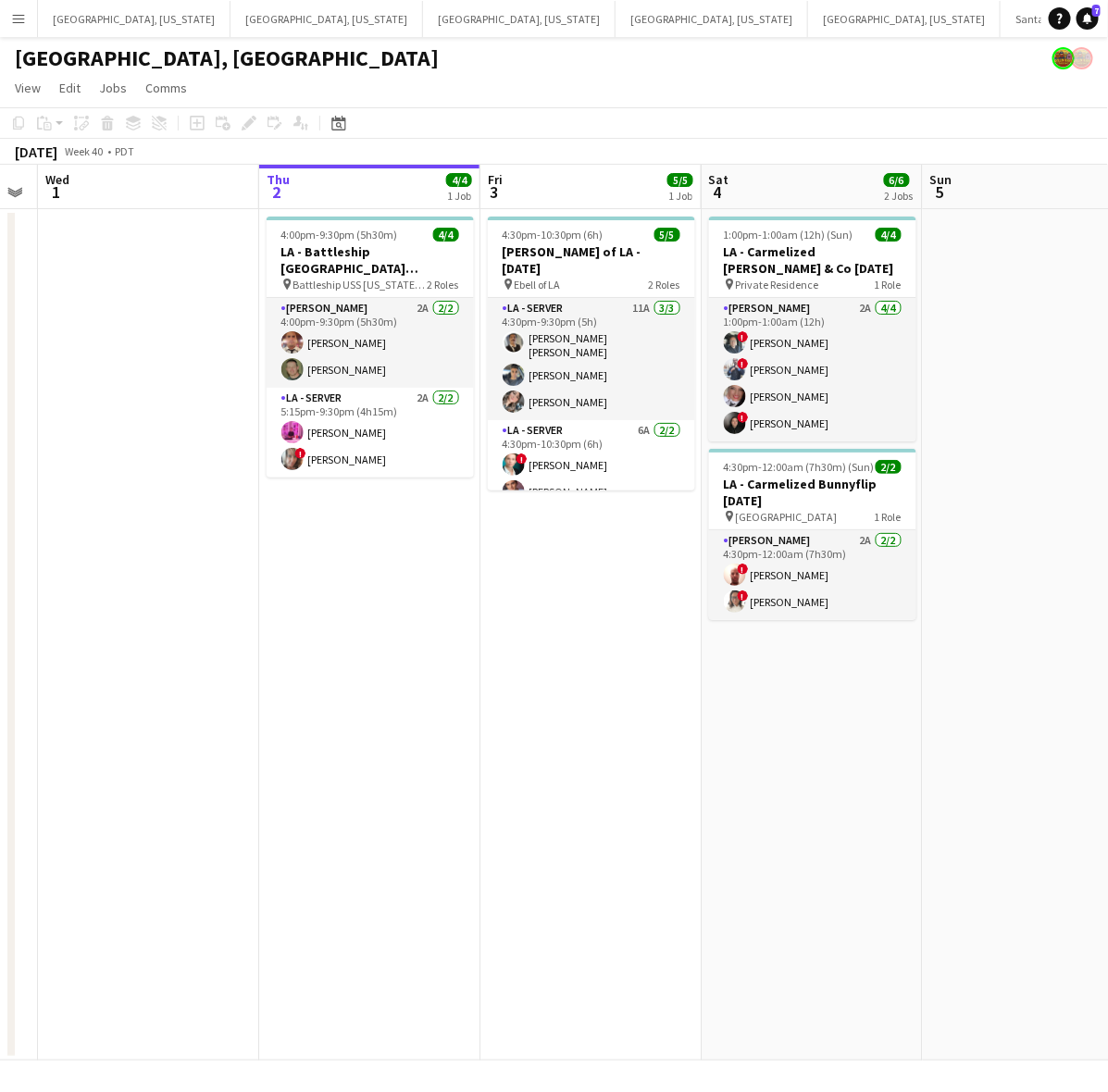
scroll to position [0, 435]
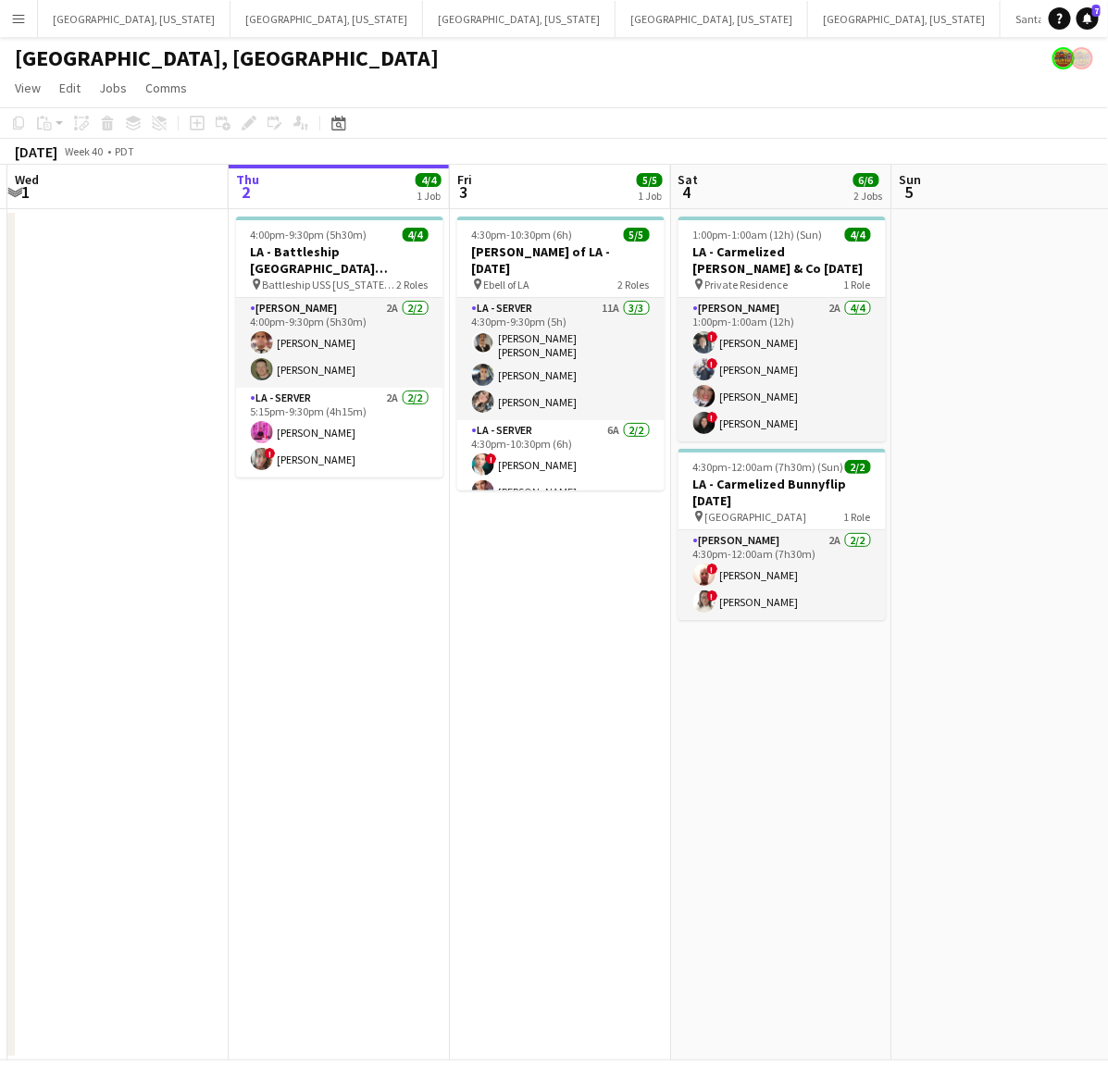
drag, startPoint x: 456, startPoint y: 591, endPoint x: 871, endPoint y: 551, distance: 416.9
click at [871, 551] on app-calendar-viewport "Mon 29 Tue 30 Wed 1 Thu 2 4/4 1 Job Fri 3 5/5 1 Job Sat 4 6/6 2 Jobs Sun 5 Mon …" at bounding box center [554, 612] width 1108 height 896
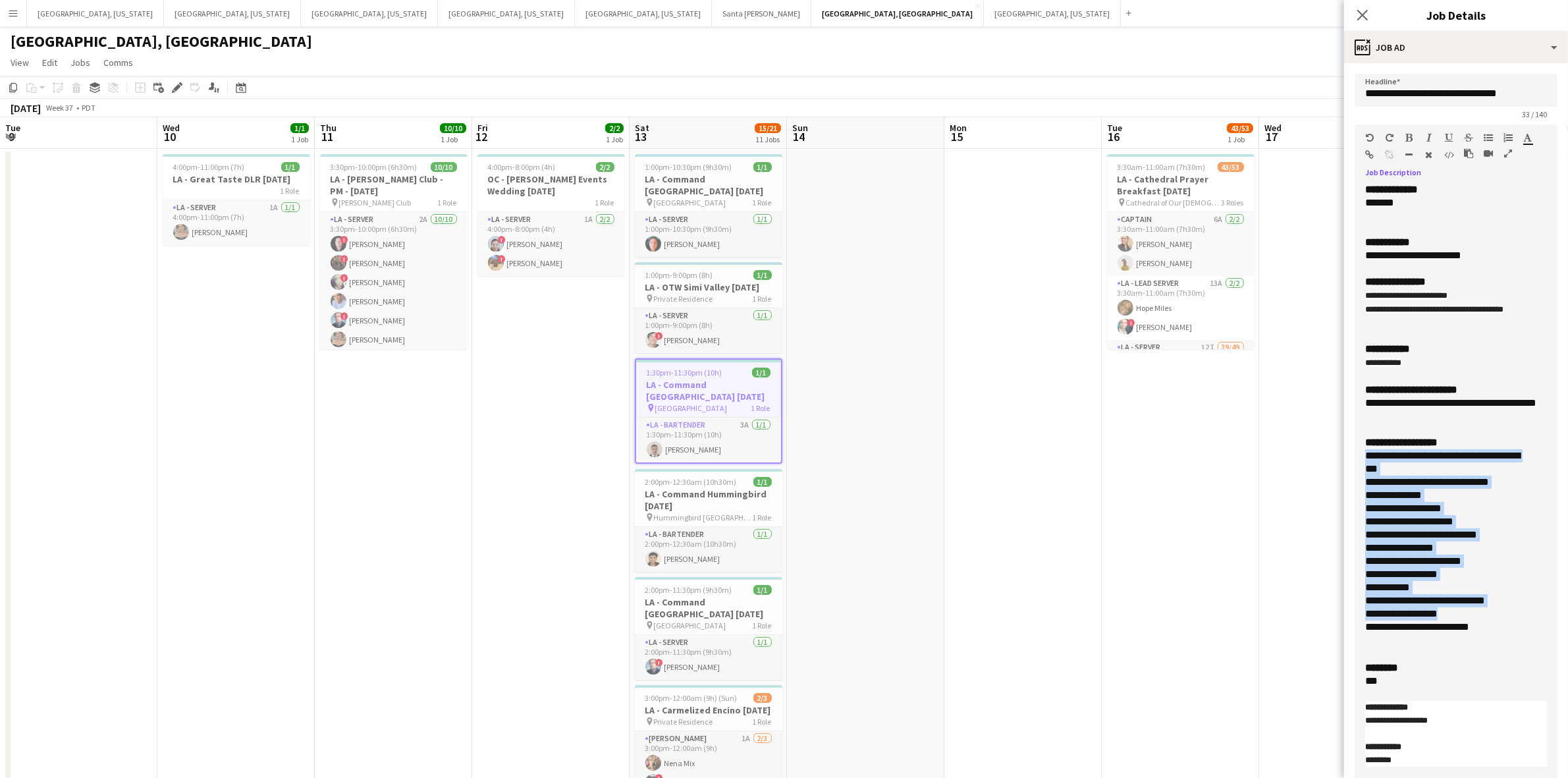
scroll to position [0, 281]
